Goal: Task Accomplishment & Management: Complete application form

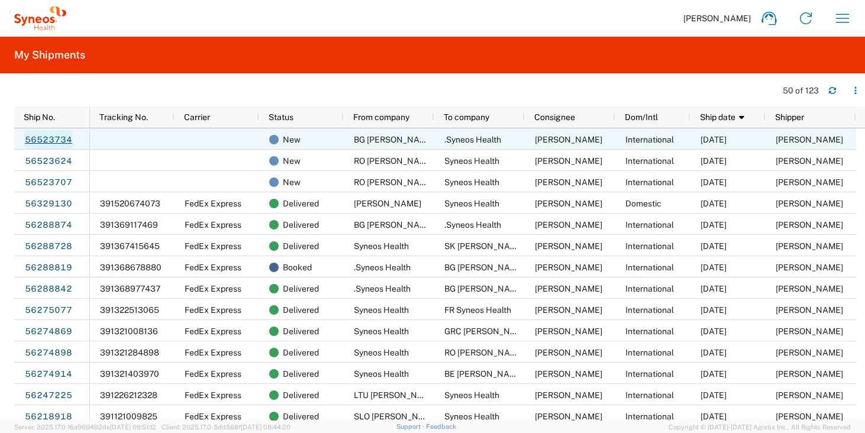
click at [57, 141] on link "56523734" at bounding box center [48, 139] width 49 height 19
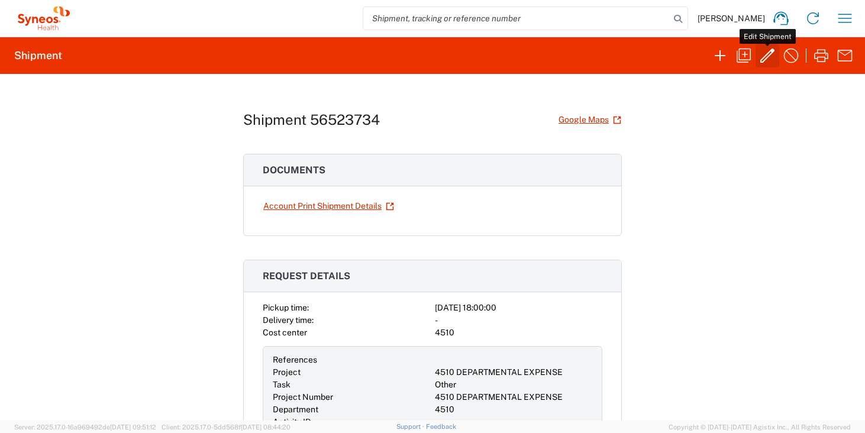
click at [773, 55] on icon "button" at bounding box center [767, 55] width 19 height 19
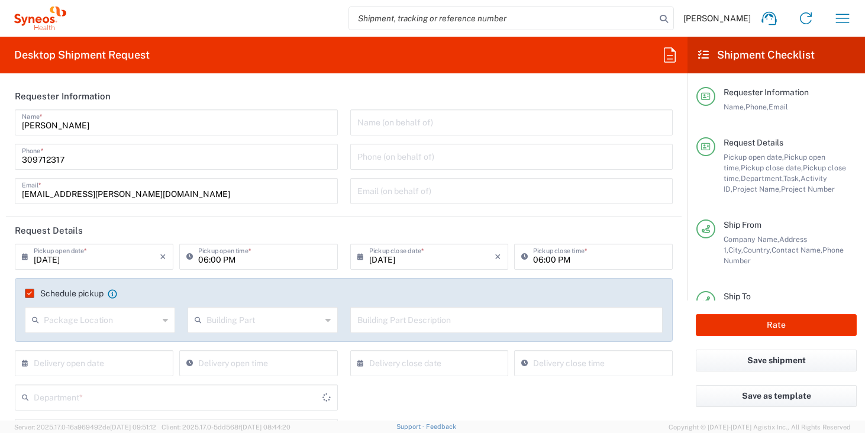
type input "Your Packaging"
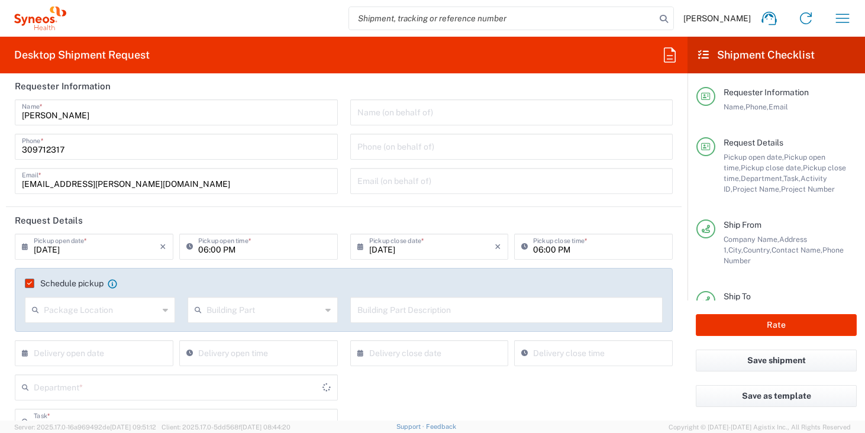
scroll to position [66, 0]
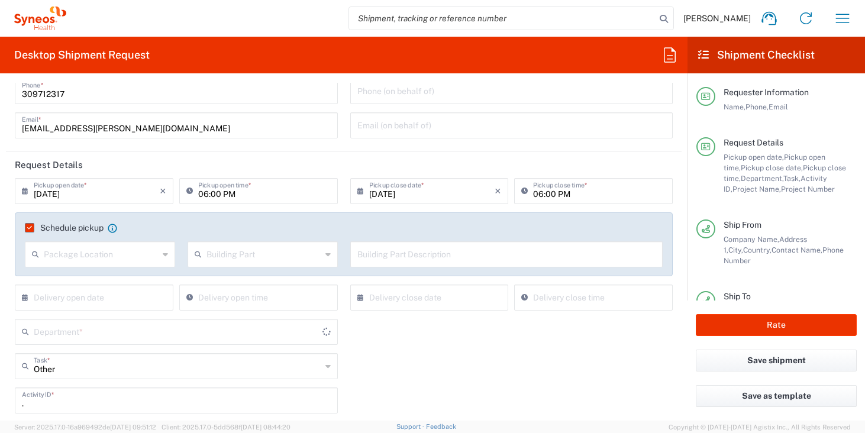
type input "4510 DEPARTMENTAL EXPENSE"
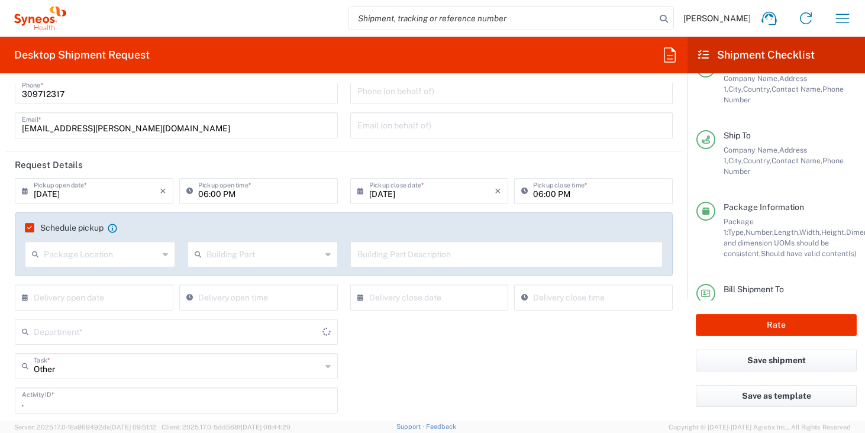
scroll to position [205, 0]
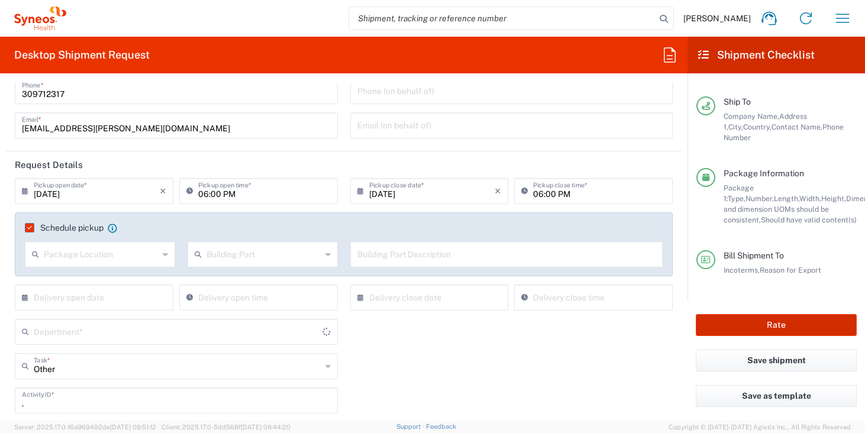
click at [758, 330] on button "Rate" at bounding box center [776, 325] width 161 height 22
type input "Hungary"
type input "Delivery Duty Paid"
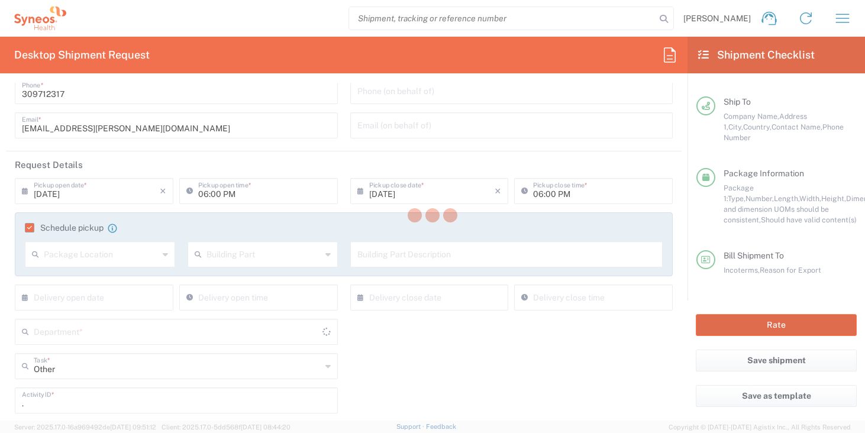
type input "Bulgaria"
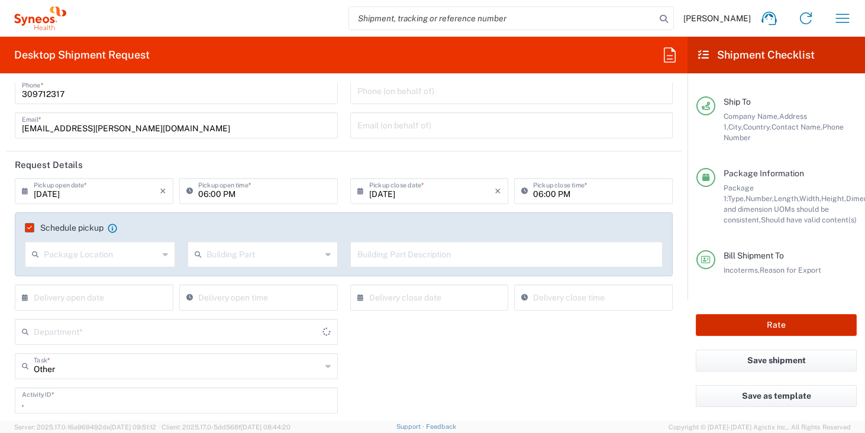
type input "4510 DEPARTMENTAL EXPENSE"
type input "4510"
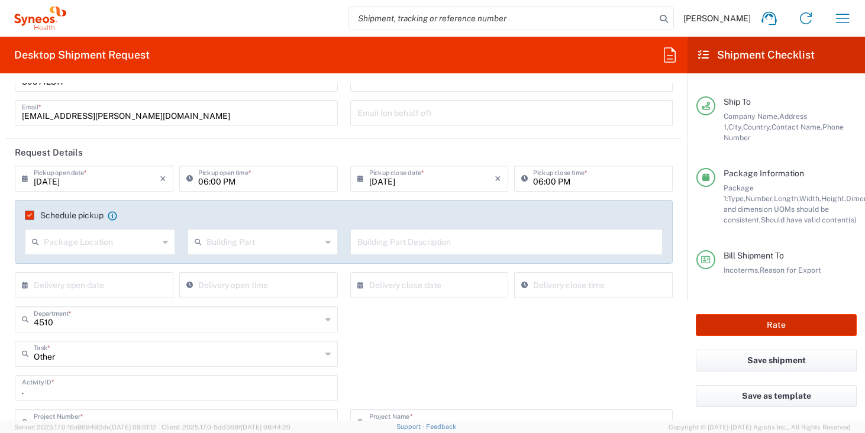
scroll to position [192, 0]
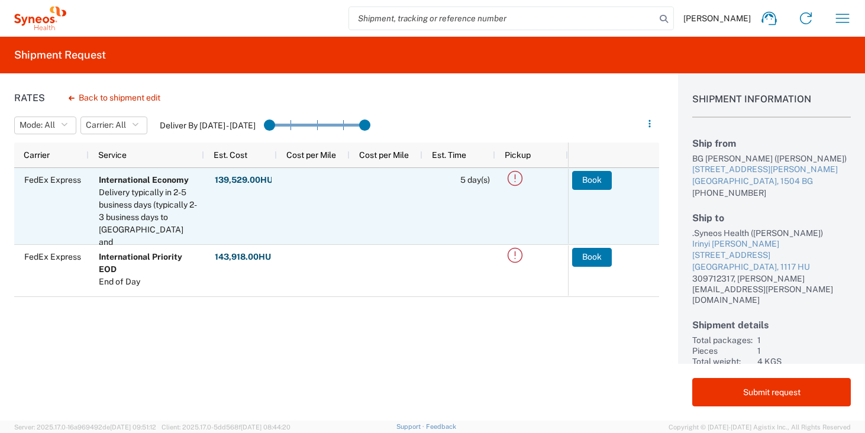
click at [519, 182] on icon at bounding box center [515, 179] width 20 height 20
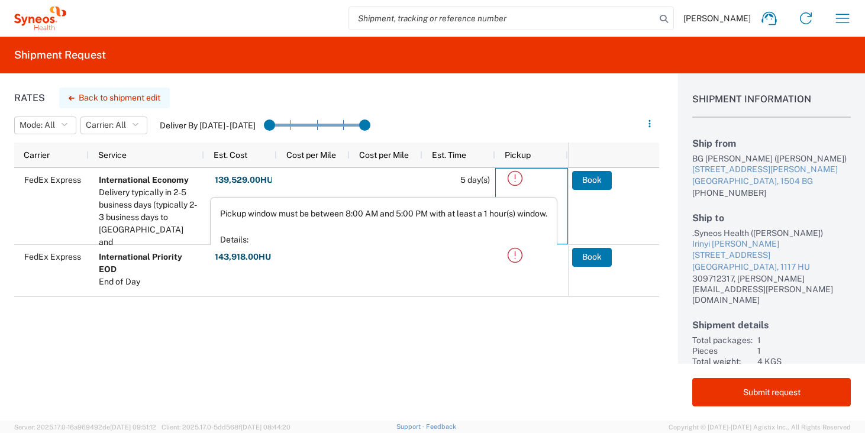
click at [111, 96] on button "Back to shipment edit" at bounding box center [114, 98] width 111 height 21
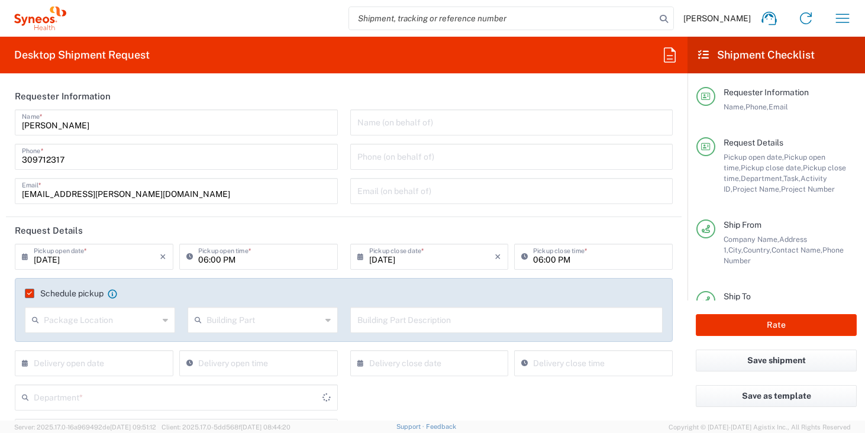
click at [533, 261] on input "06:00 PM" at bounding box center [599, 256] width 133 height 21
type input "4510 DEPARTMENTAL EXPENSE"
type input "05:00 PM"
type input "Your Packaging"
type input "4510 DEPARTMENTAL EXPENSE"
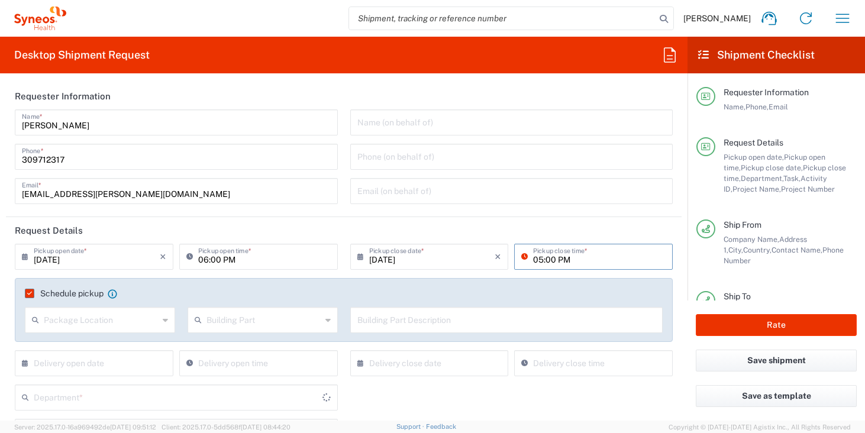
type input "05:00 PM"
click at [199, 259] on input "06:00 PM" at bounding box center [264, 256] width 133 height 21
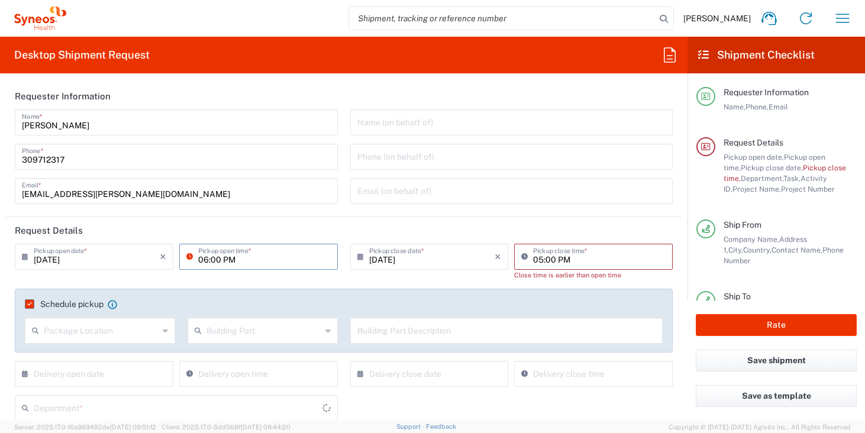
type input "4510"
type input "03:00 PM"
click at [341, 231] on header "Request Details" at bounding box center [344, 230] width 676 height 27
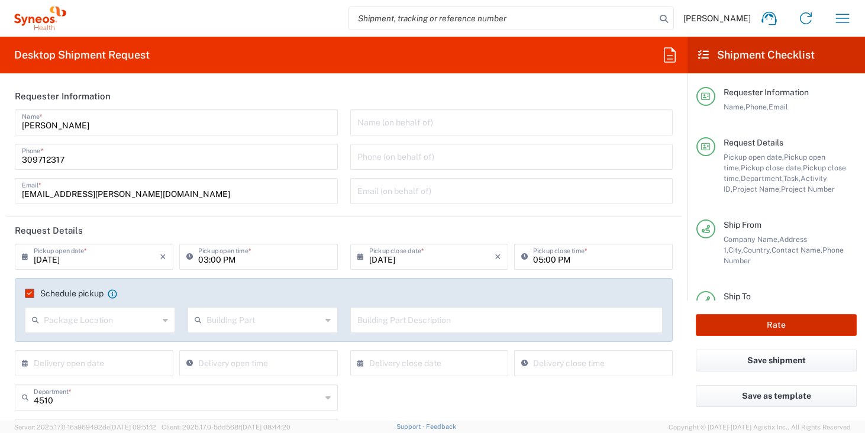
click at [719, 321] on button "Rate" at bounding box center [776, 325] width 161 height 22
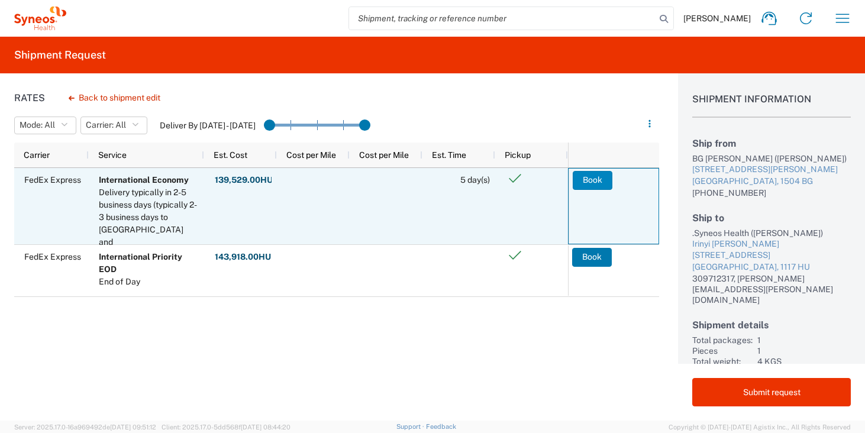
click at [598, 184] on button "Book" at bounding box center [593, 180] width 40 height 19
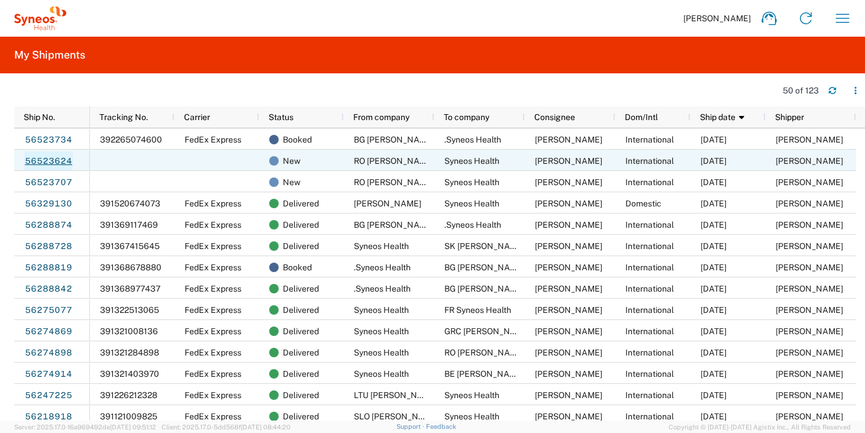
click at [53, 163] on link "56523624" at bounding box center [48, 160] width 49 height 19
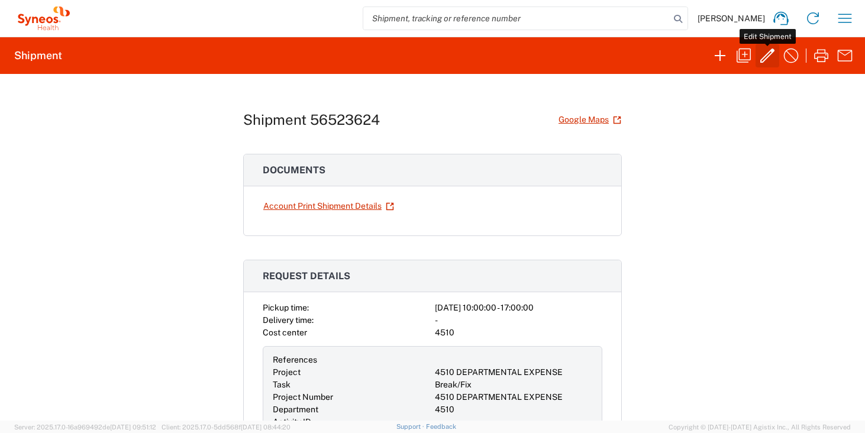
click at [767, 56] on icon "button" at bounding box center [767, 55] width 19 height 19
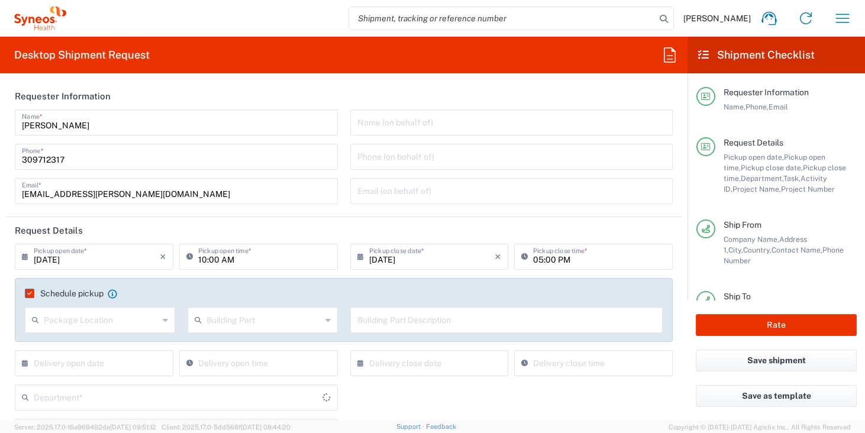
type input "Your Packaging"
type input "4510 DEPARTMENTAL EXPENSE"
type input "4510"
type input "Delivery Duty Paid"
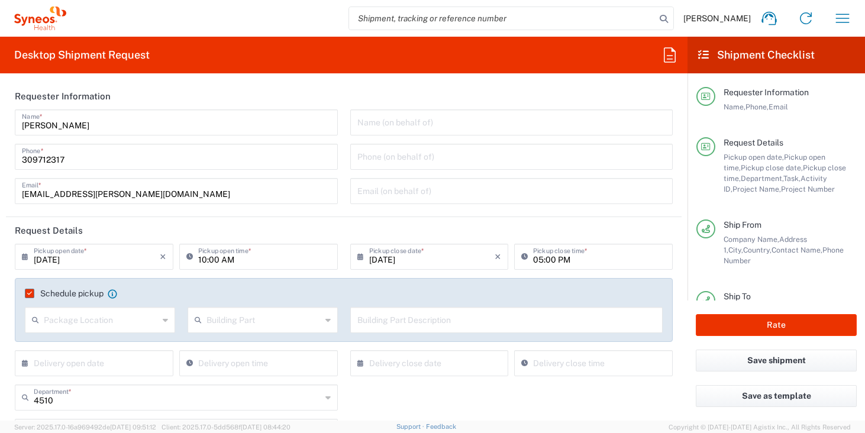
type input "Hungary"
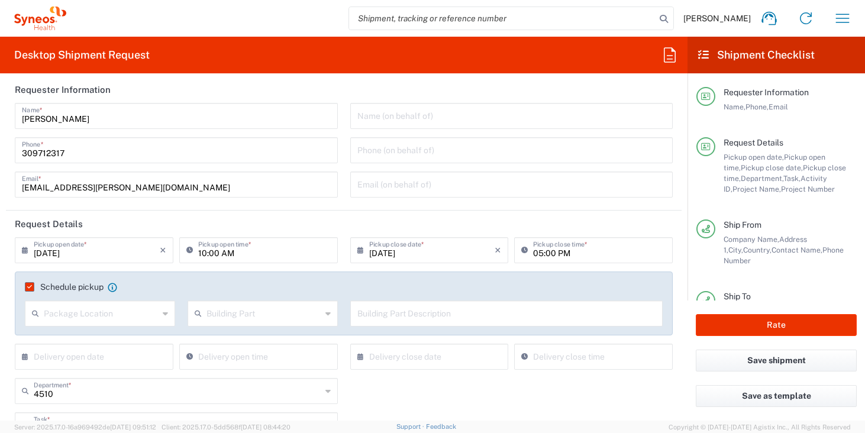
type input "Romania"
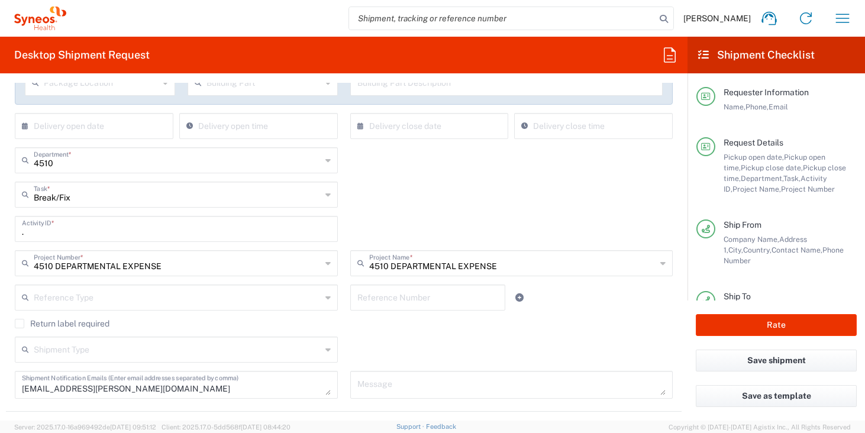
scroll to position [486, 0]
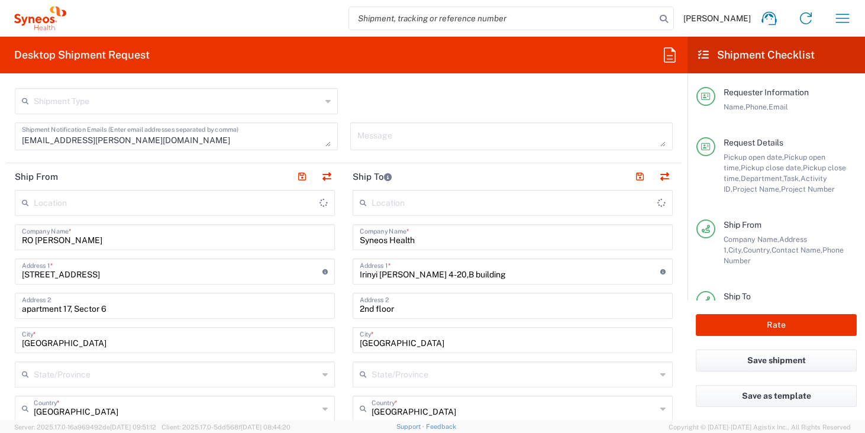
type input "Syneos Health Hungary Kft."
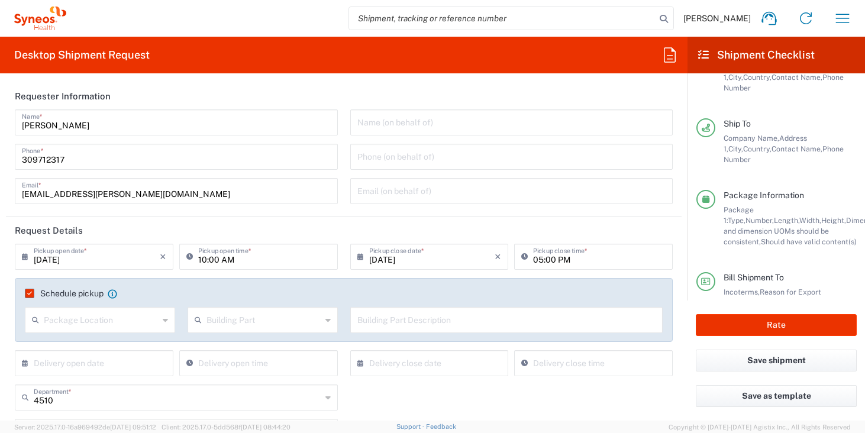
scroll to position [205, 0]
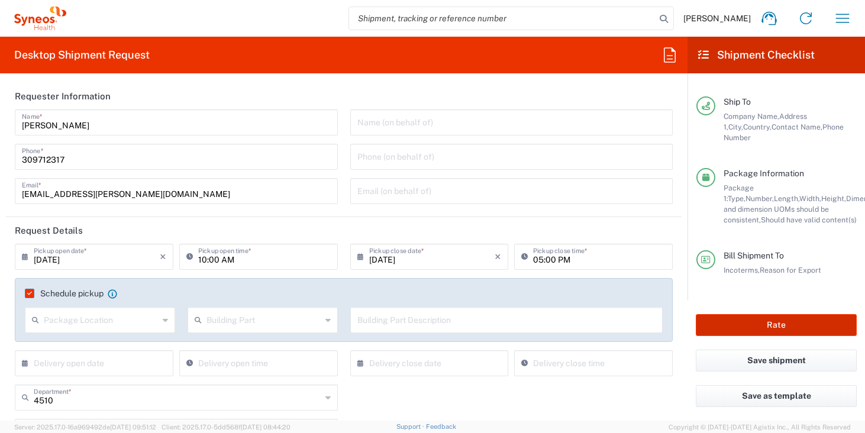
click at [751, 322] on button "Rate" at bounding box center [776, 325] width 161 height 22
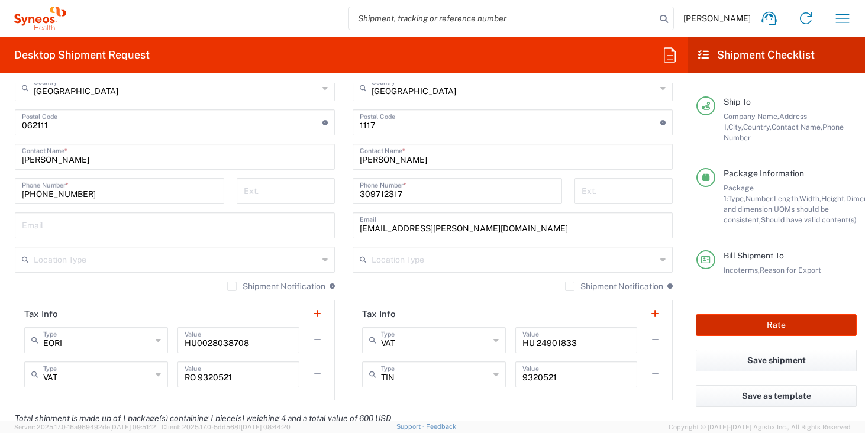
scroll to position [551, 0]
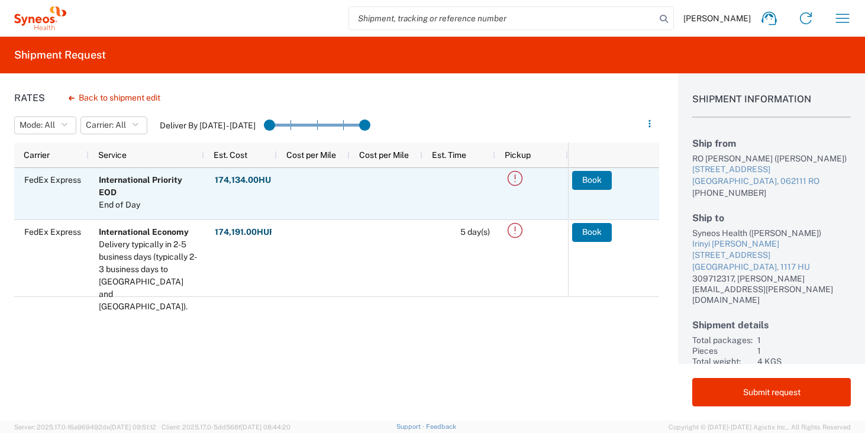
click at [517, 172] on icon at bounding box center [515, 178] width 15 height 15
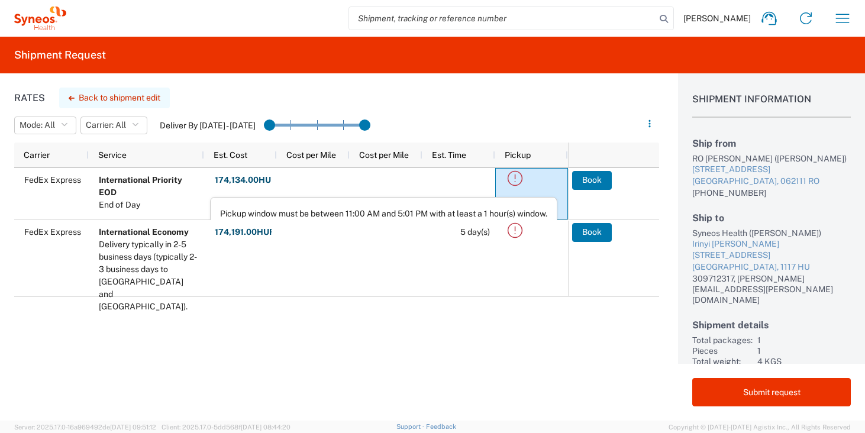
click at [130, 93] on button "Back to shipment edit" at bounding box center [114, 98] width 111 height 21
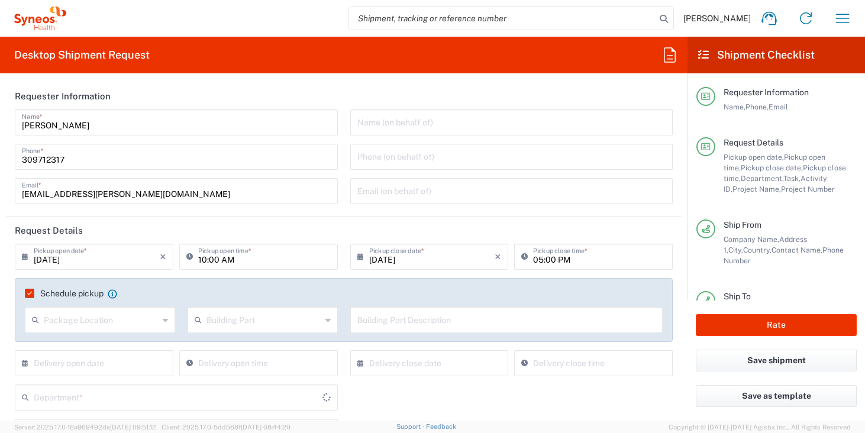
click at [199, 262] on input "10:00 AM" at bounding box center [264, 256] width 133 height 21
type input "4510 DEPARTMENTAL EXPENSE"
type input "11:00 AM"
type input "Your Packaging"
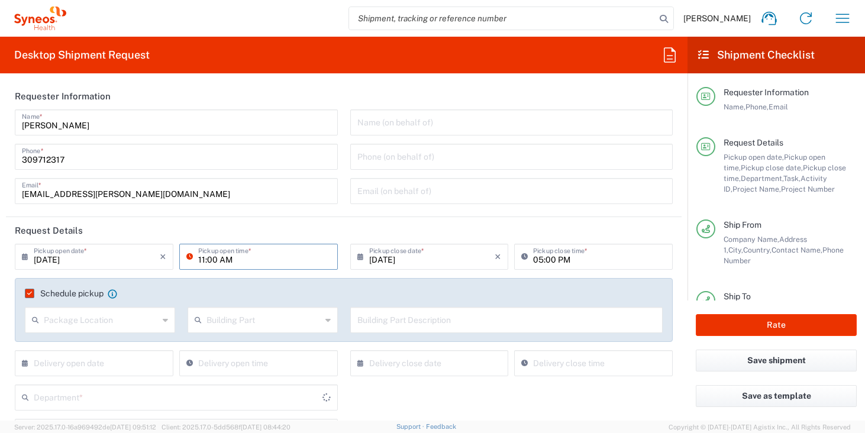
type input "4510"
type input "11:00 AM"
click at [345, 220] on header "Request Details" at bounding box center [344, 230] width 676 height 27
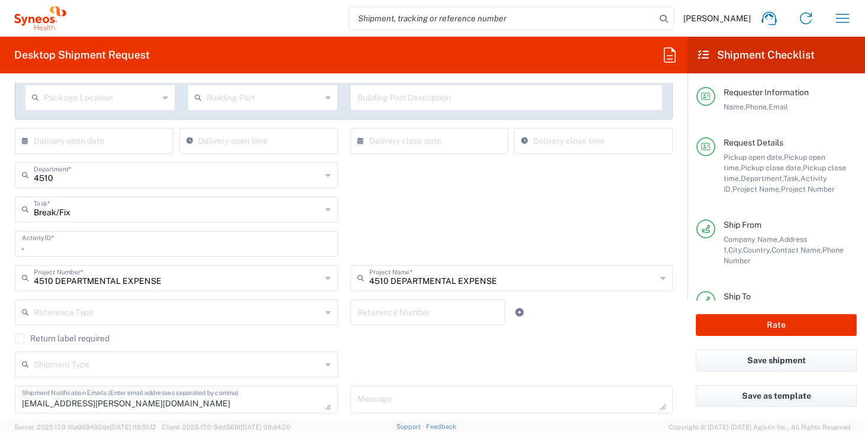
scroll to position [244, 0]
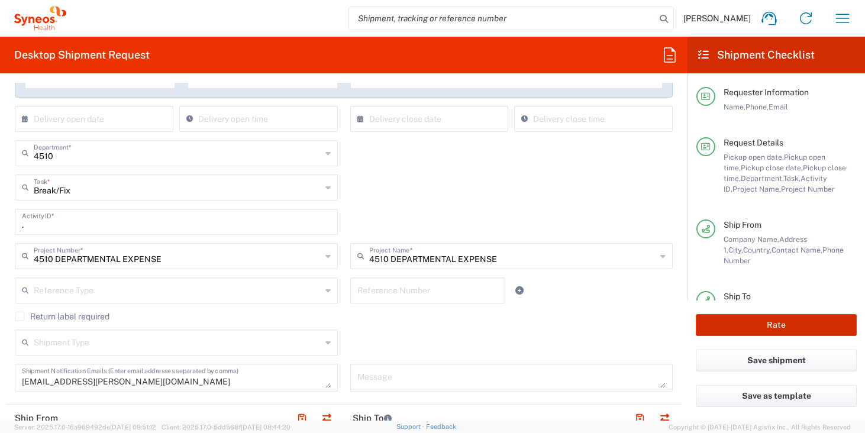
click at [760, 333] on button "Rate" at bounding box center [776, 325] width 161 height 22
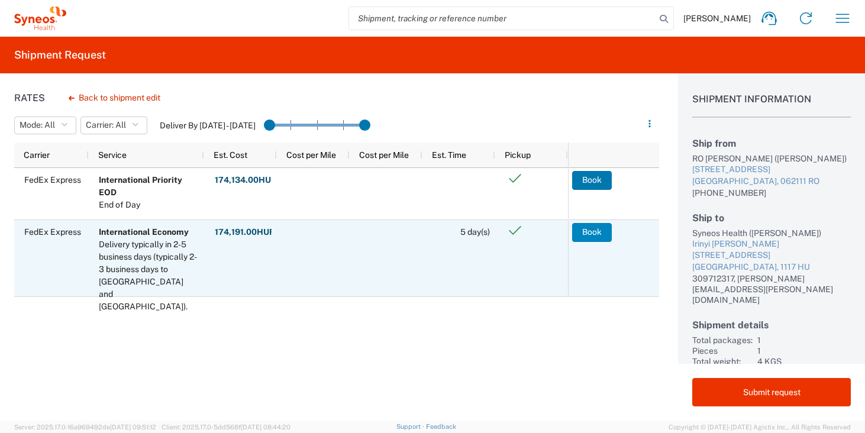
click at [593, 231] on button "Book" at bounding box center [592, 232] width 40 height 19
